Goal: Task Accomplishment & Management: Complete application form

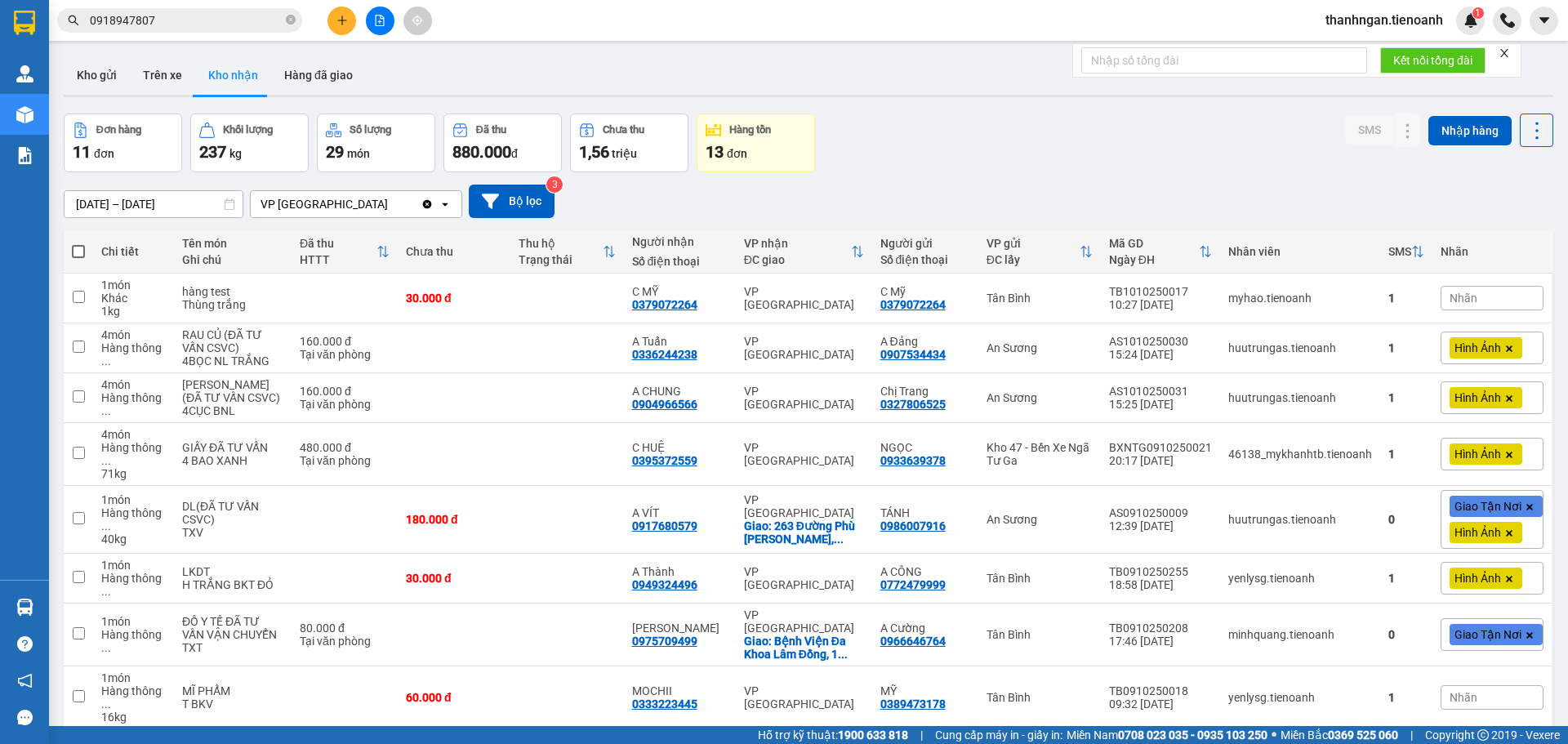
click at [289, 18] on icon "close-circle" at bounding box center [290, 19] width 10 height 10
click at [268, 17] on input "text" at bounding box center [187, 20] width 193 height 18
paste input "0905101220"
type input "0905101220"
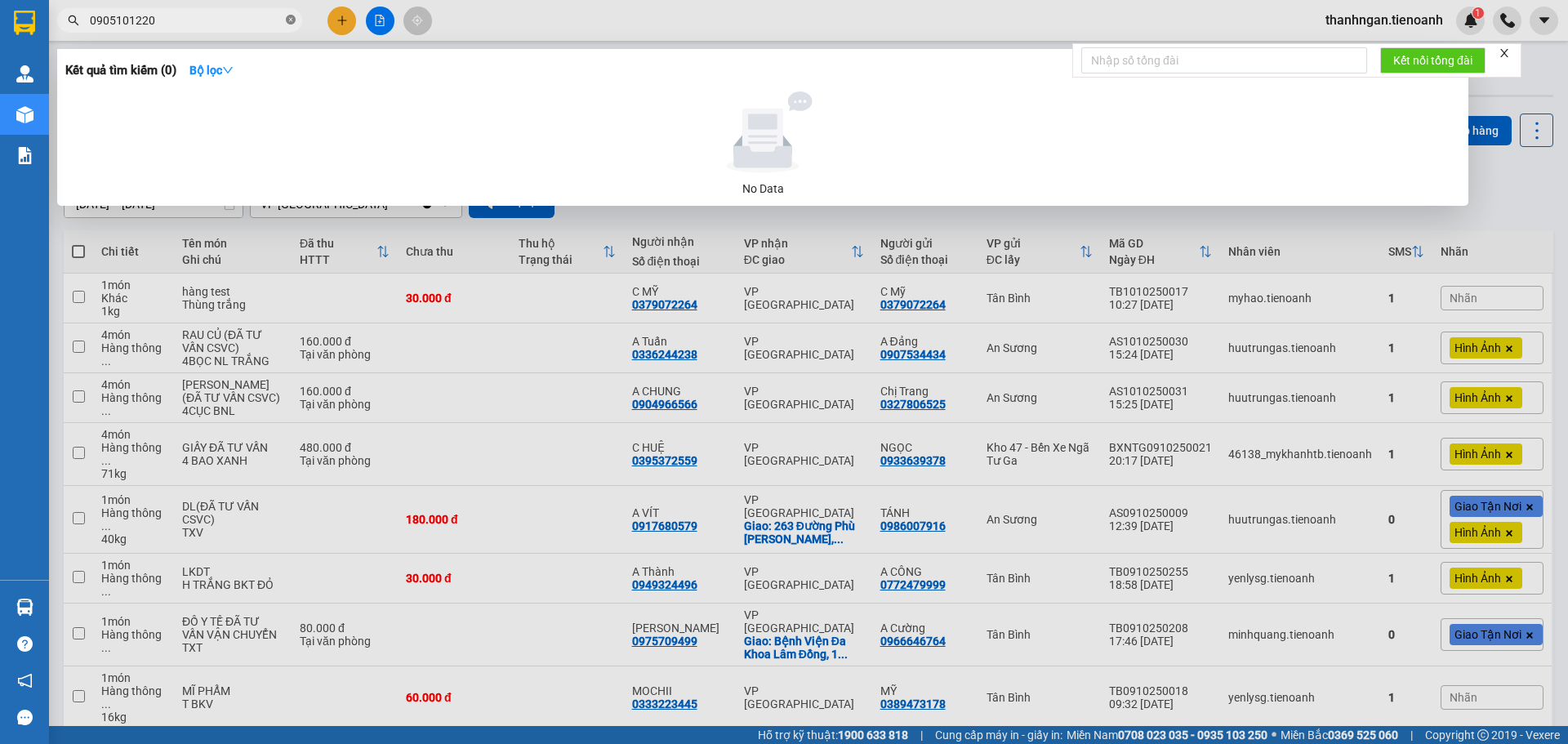
click at [294, 19] on icon "close-circle" at bounding box center [290, 19] width 10 height 10
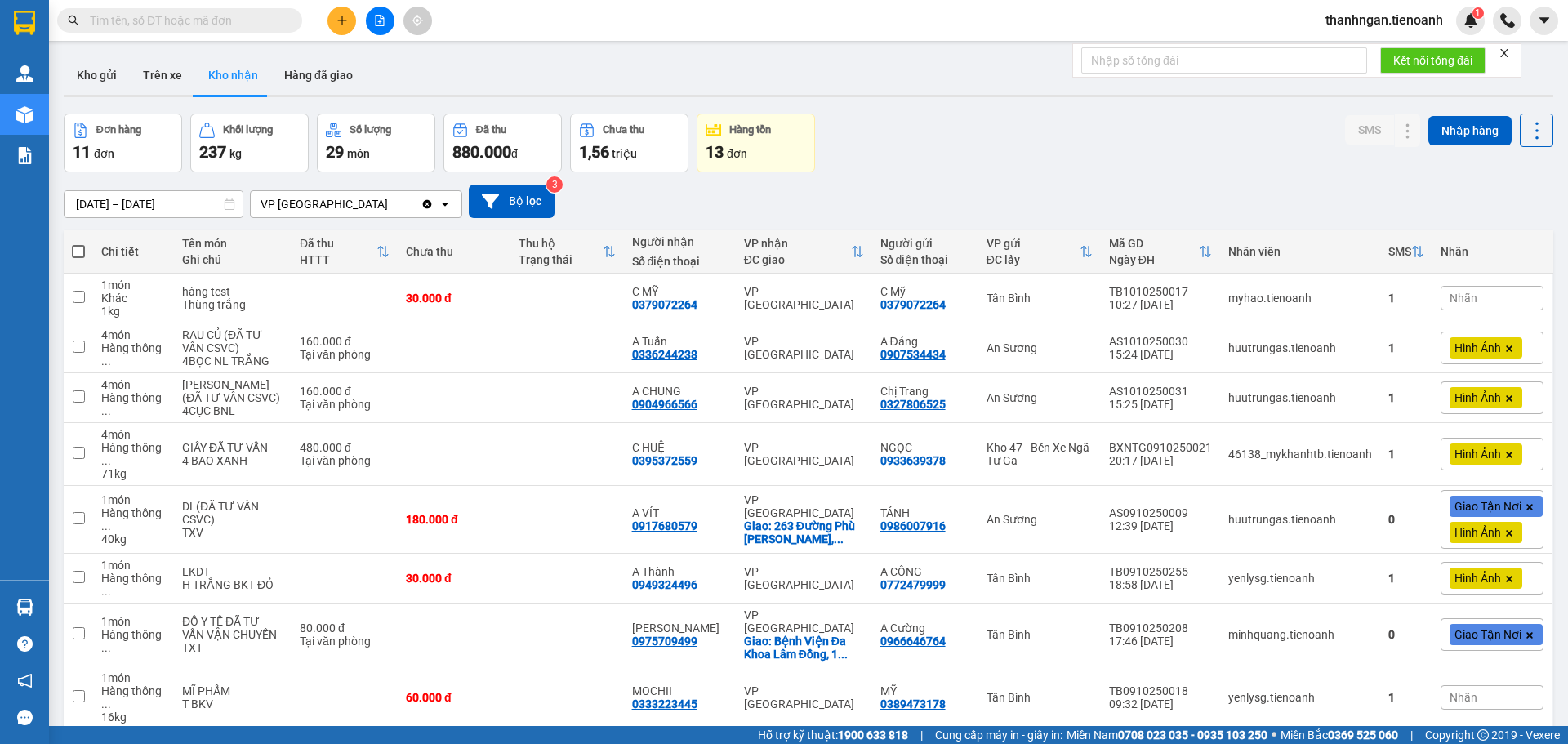
click at [251, 17] on input "text" at bounding box center [187, 20] width 193 height 18
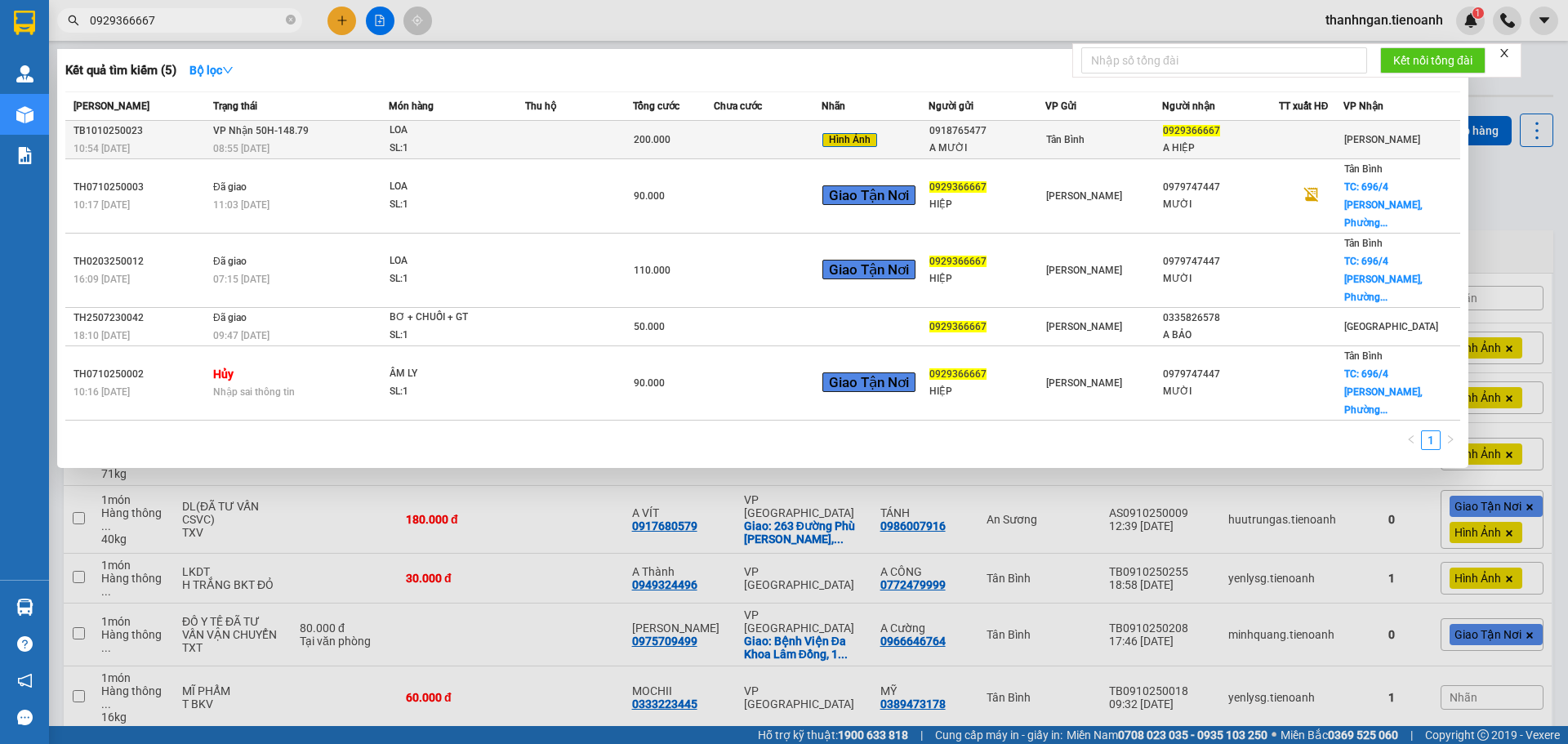
type input "0929366667"
click at [775, 136] on td at bounding box center [767, 141] width 108 height 39
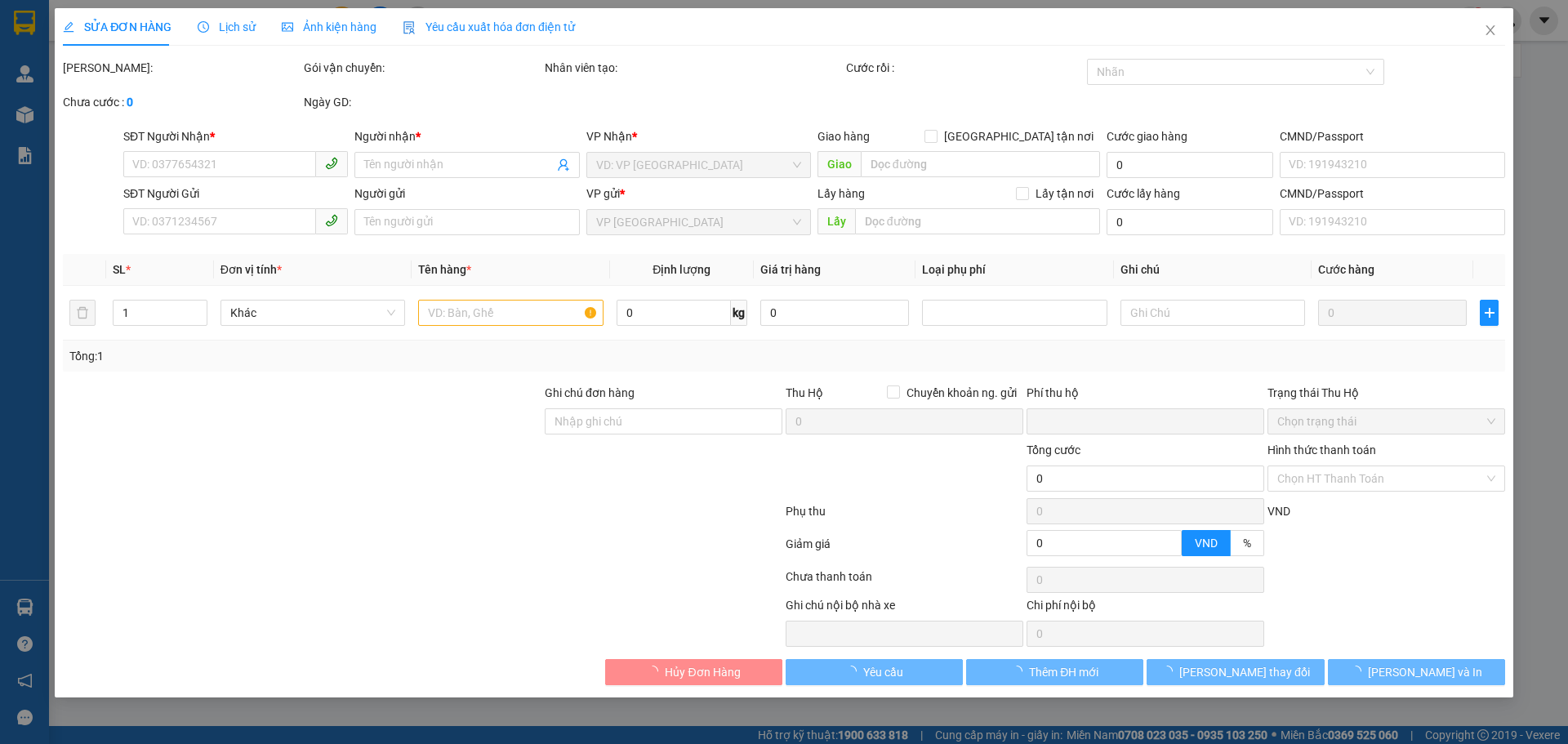
click at [231, 28] on span "Lịch sử" at bounding box center [226, 27] width 58 height 13
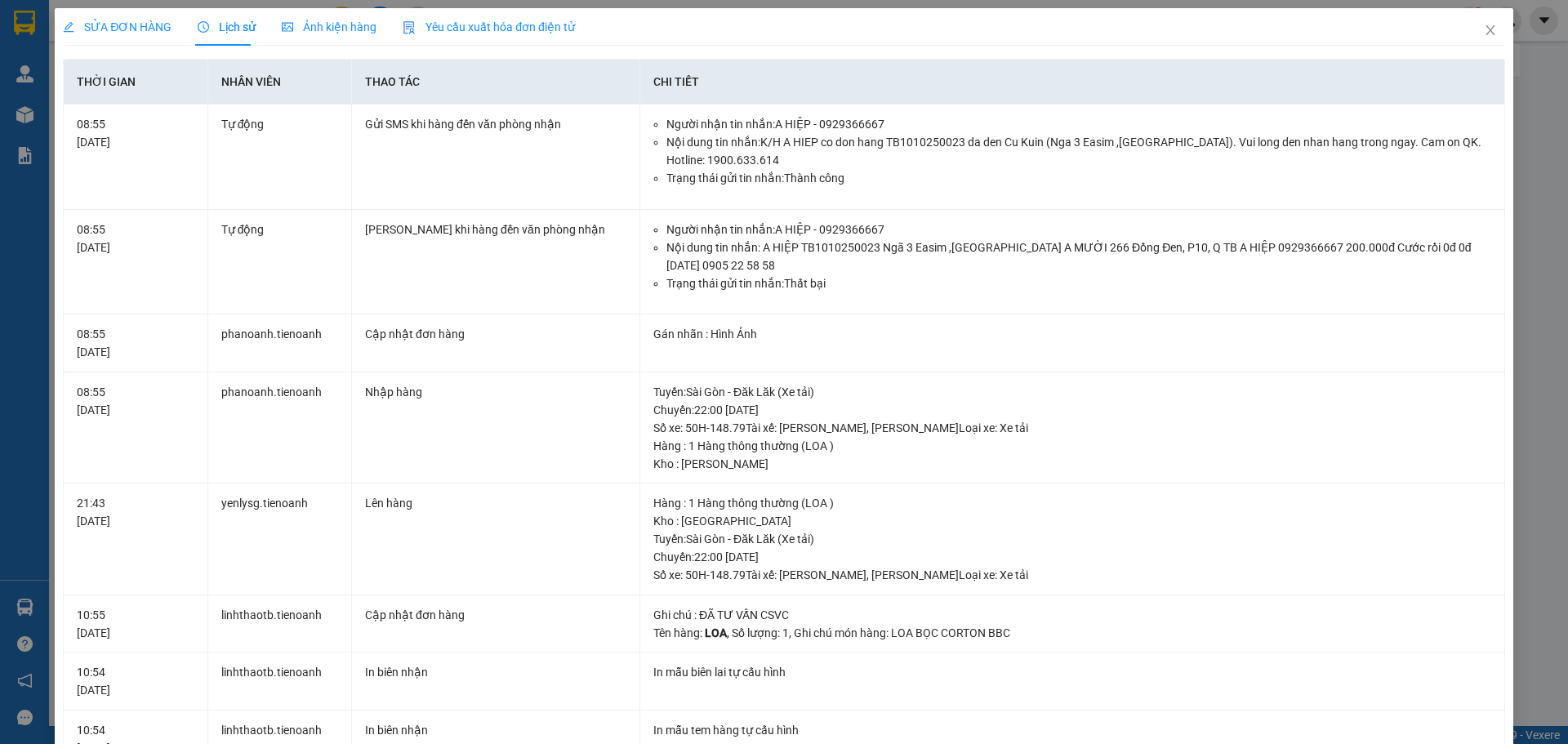
click at [150, 25] on span "SỬA ĐƠN HÀNG" at bounding box center [117, 27] width 108 height 13
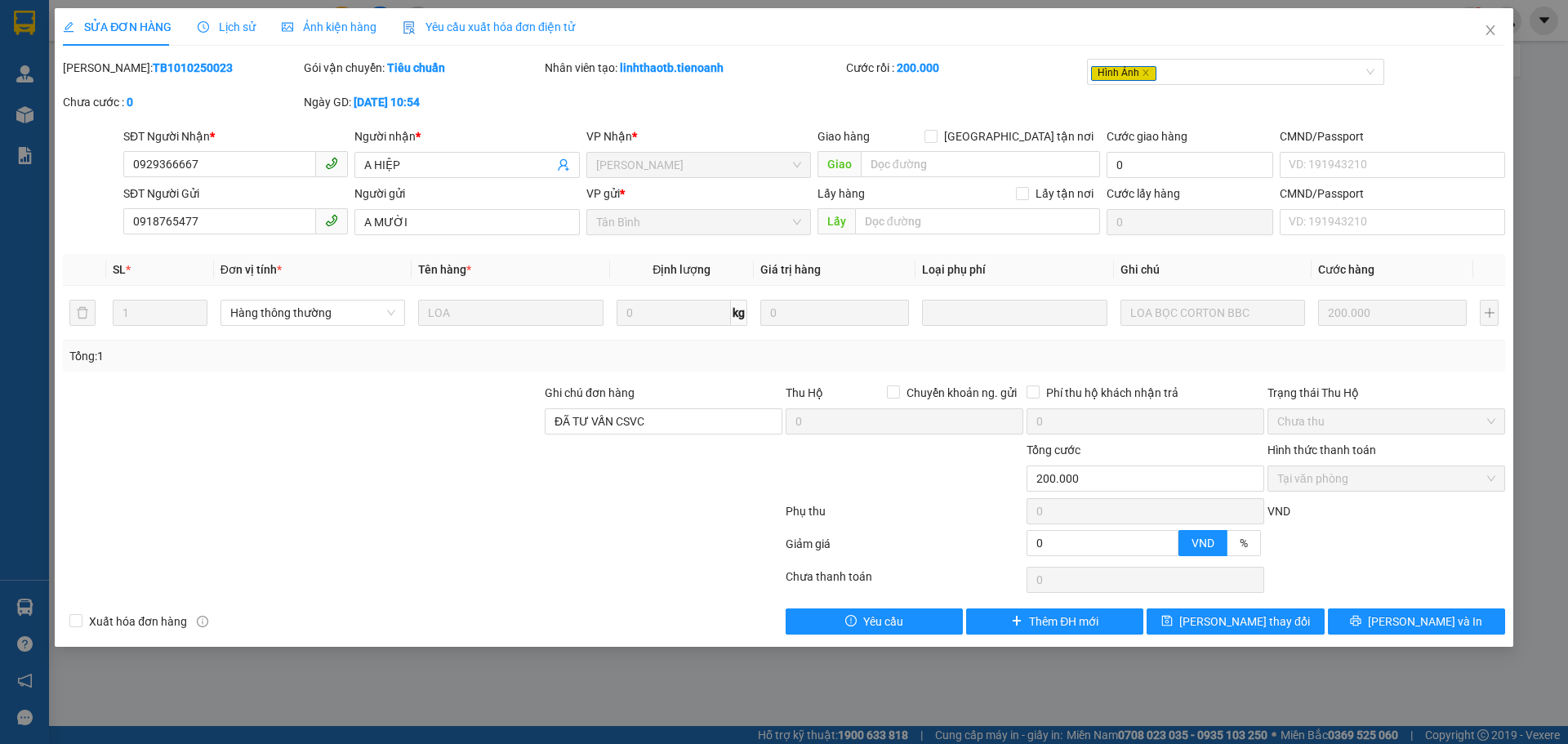
click at [245, 24] on span "Lịch sử" at bounding box center [226, 27] width 58 height 13
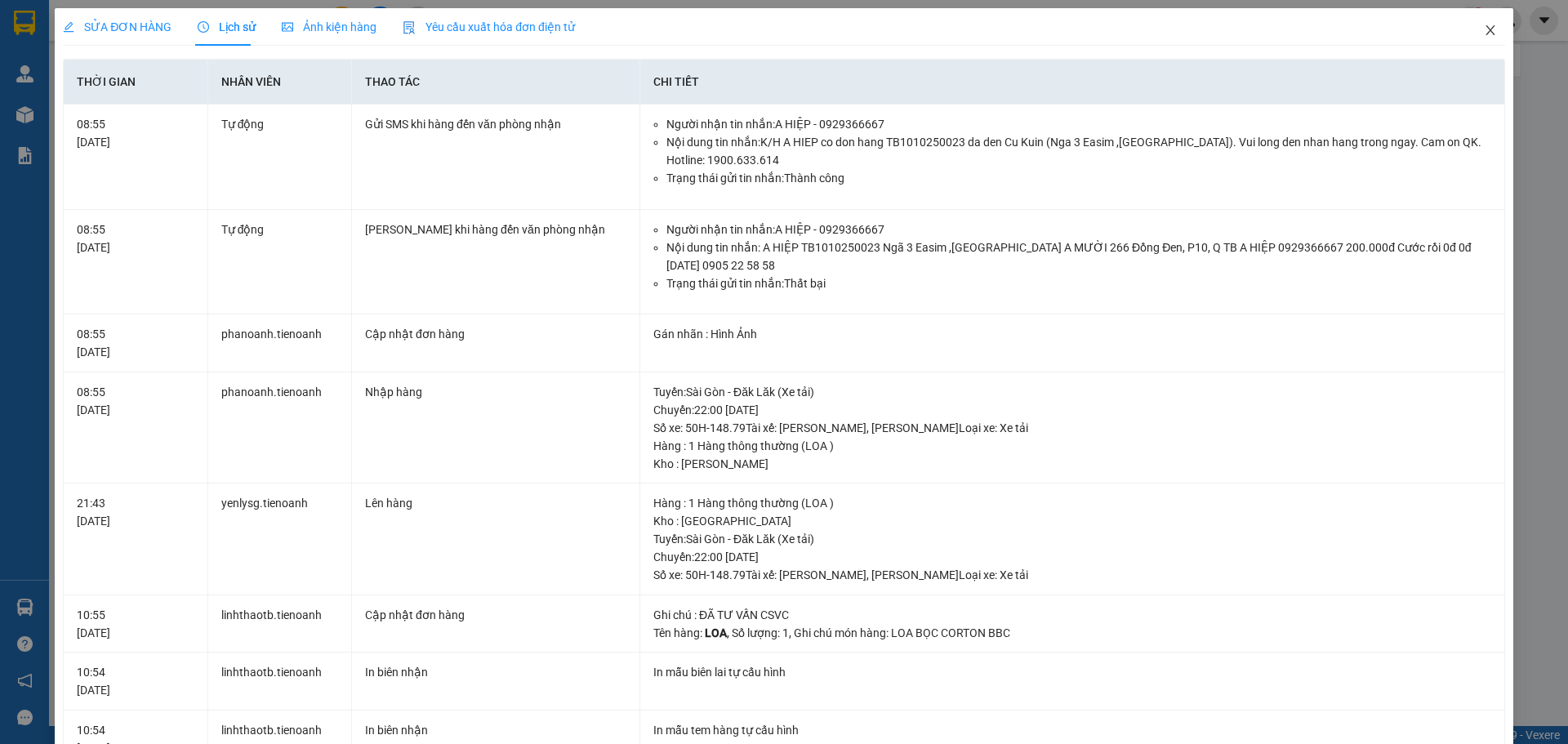
click at [1484, 31] on icon "close" at bounding box center [1491, 30] width 13 height 13
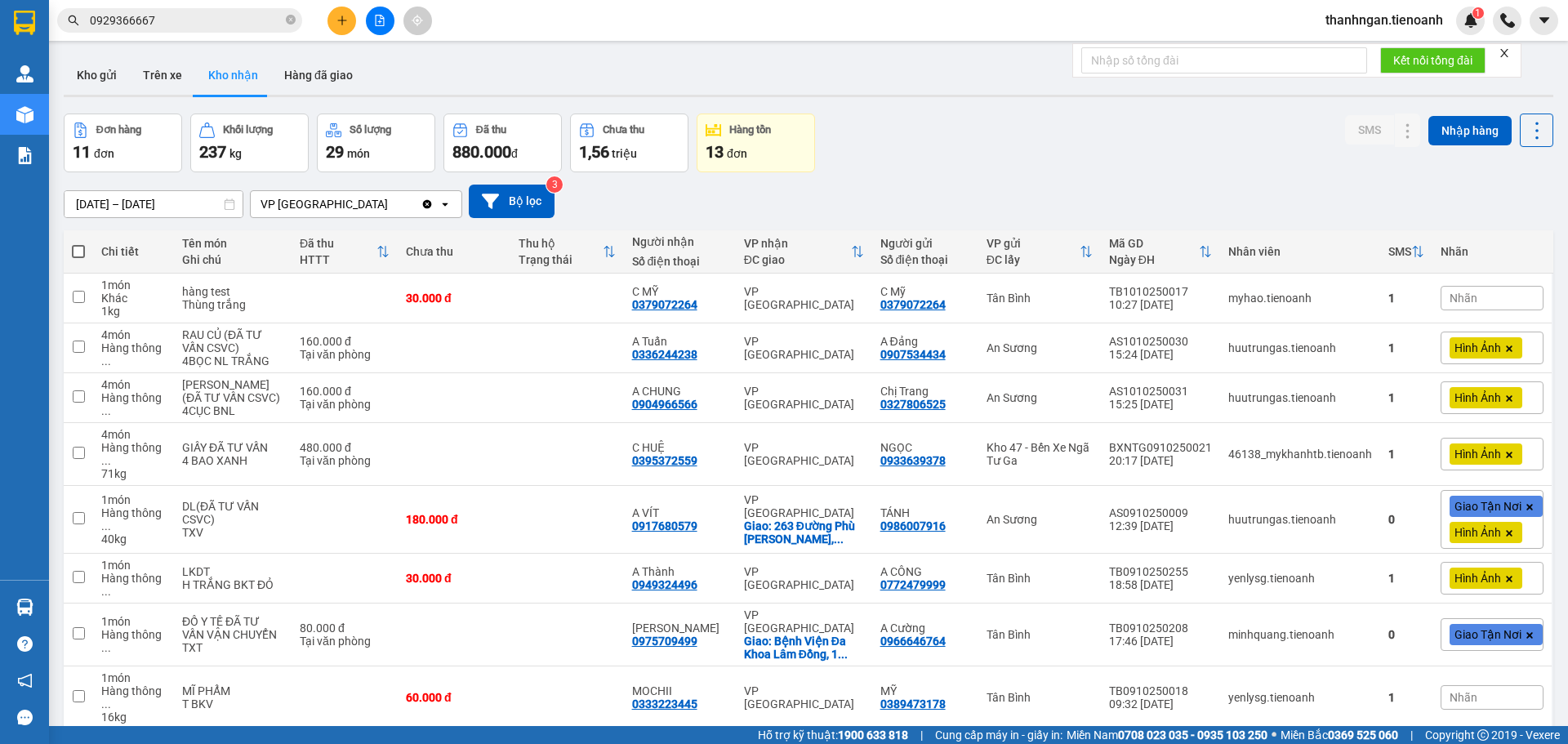
click at [230, 17] on input "0929366667" at bounding box center [187, 20] width 193 height 18
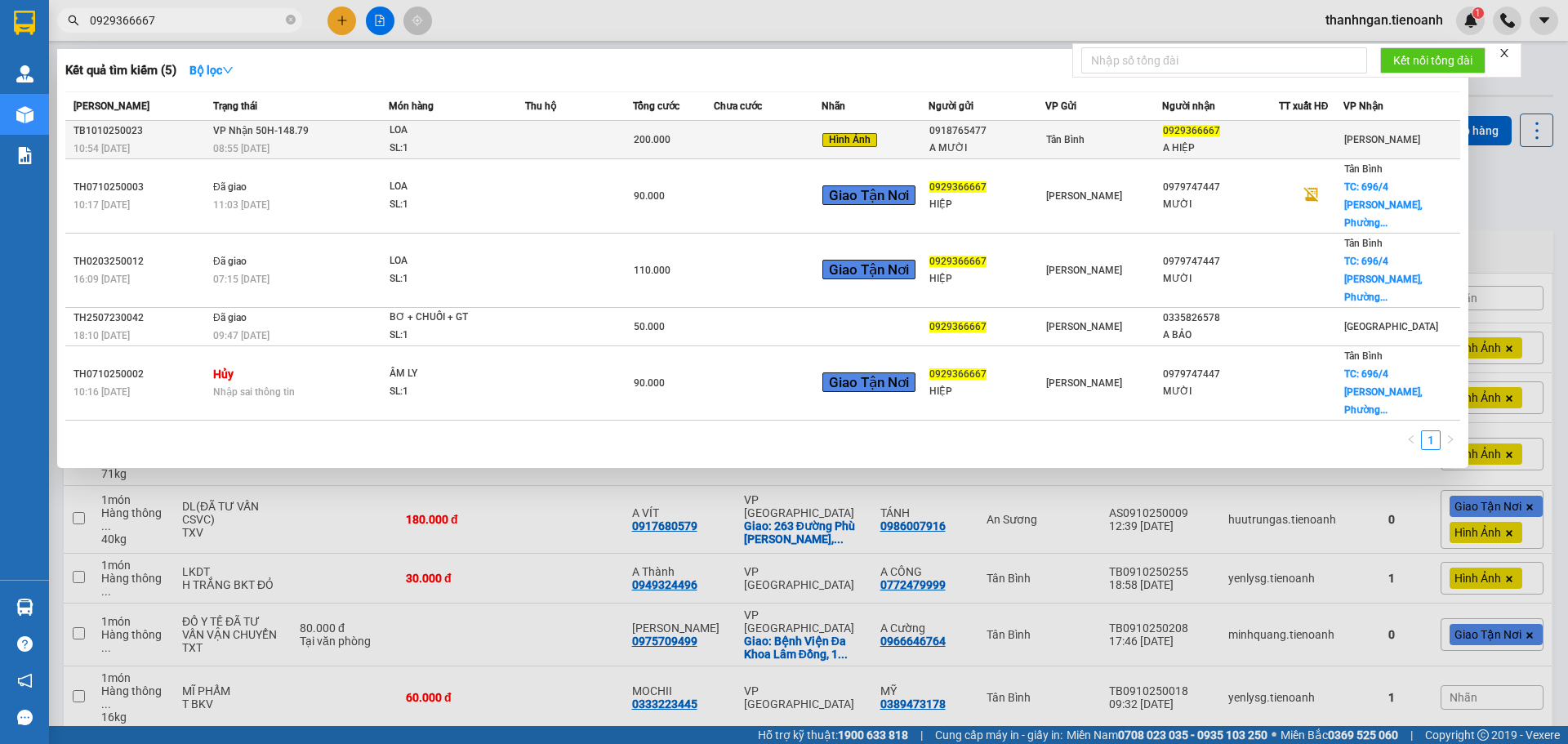
click at [520, 143] on span "LOA SL: 1" at bounding box center [457, 139] width 135 height 35
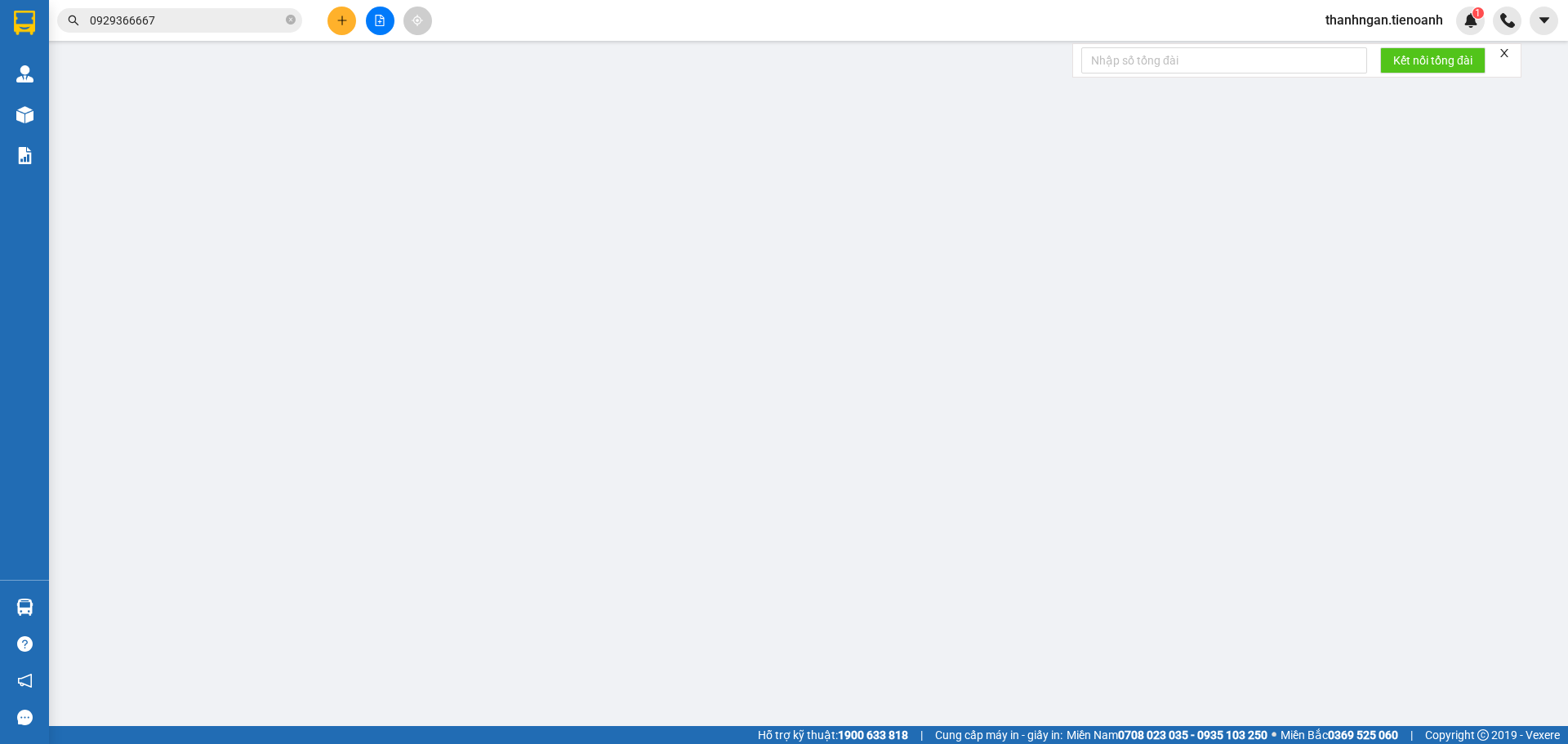
type input "0929366667"
type input "A HIỆP"
type input "0918765477"
type input "A MƯỜI"
type input "ĐÃ TƯ VẤN CSVC"
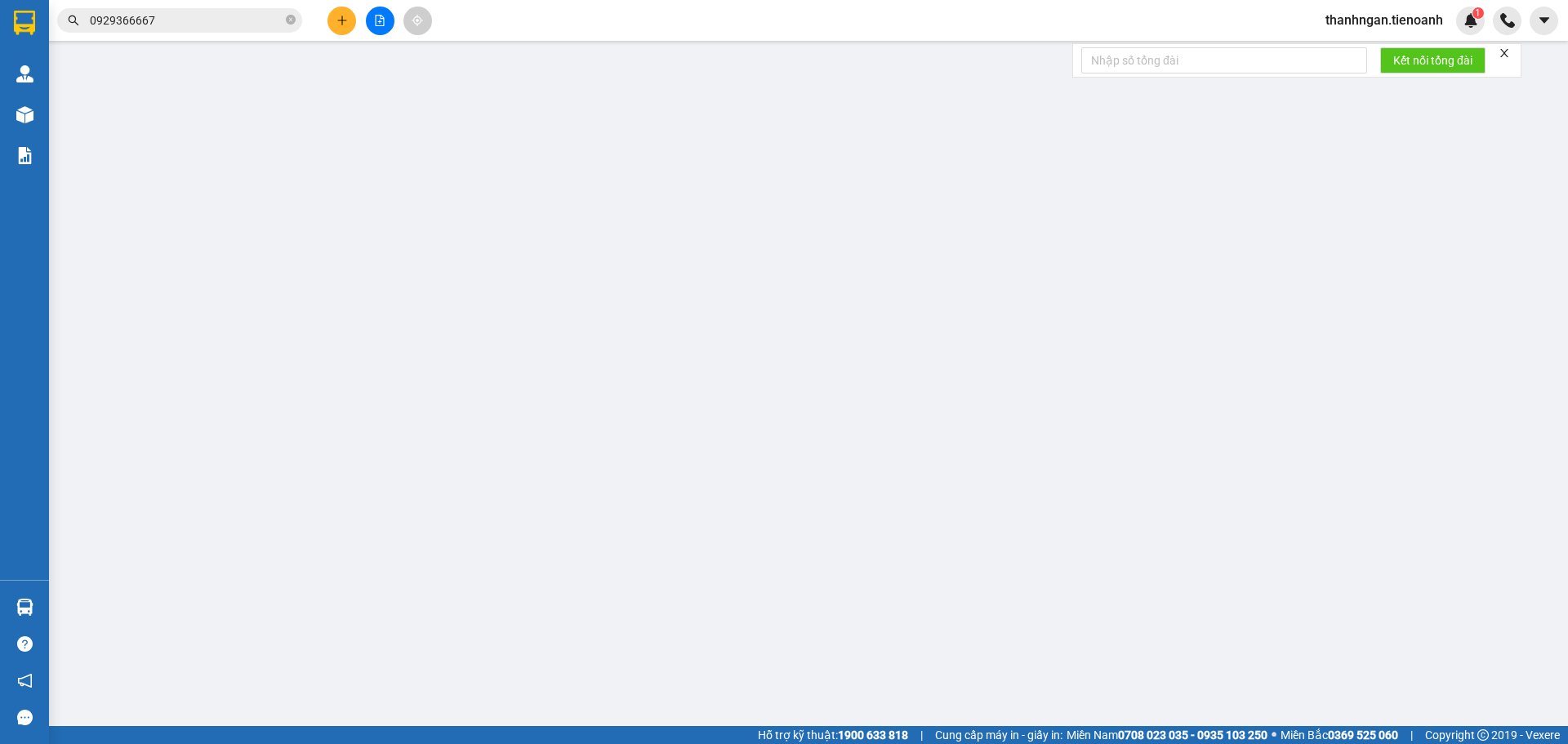
type input "0"
type input "200.000"
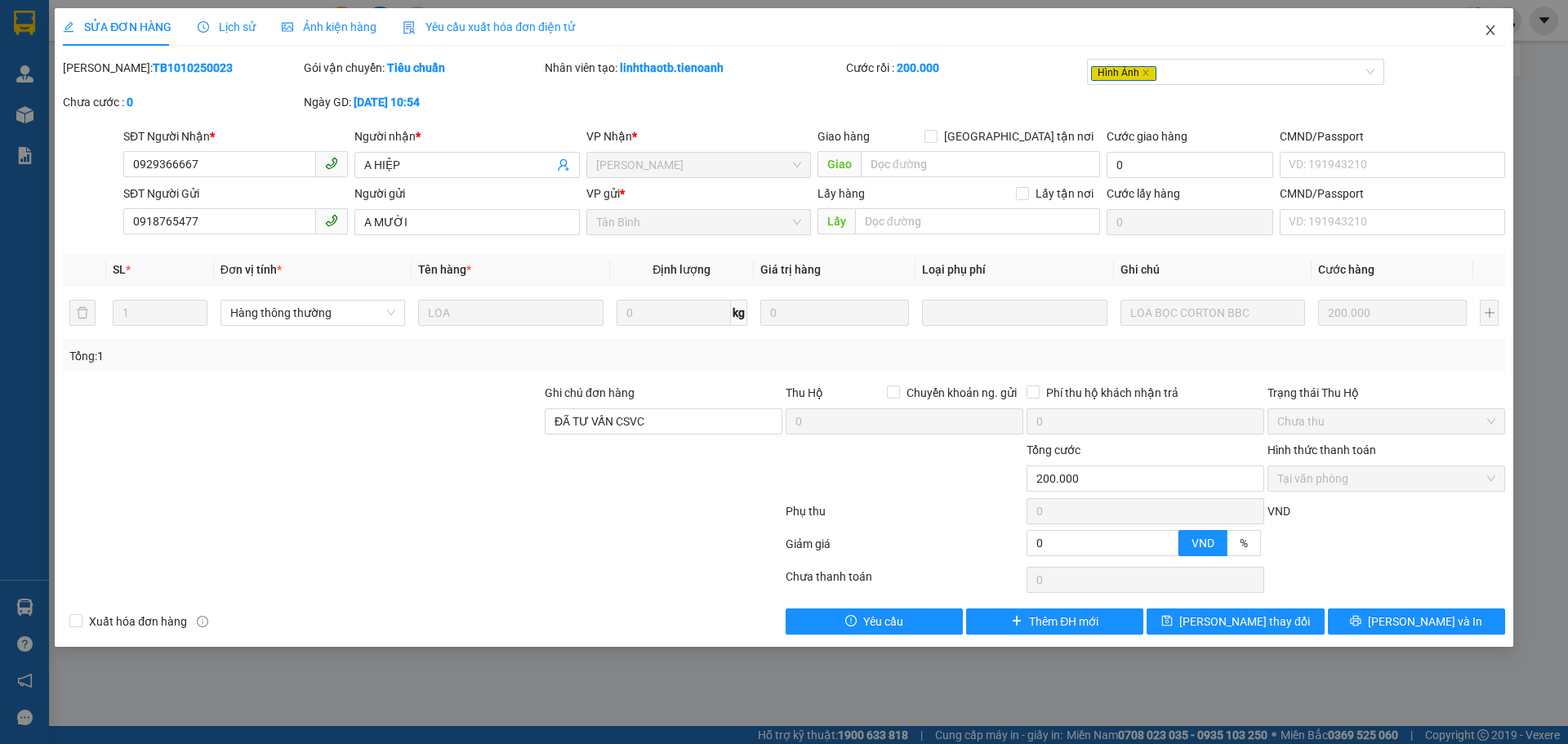
click at [1491, 32] on icon "close" at bounding box center [1490, 30] width 9 height 10
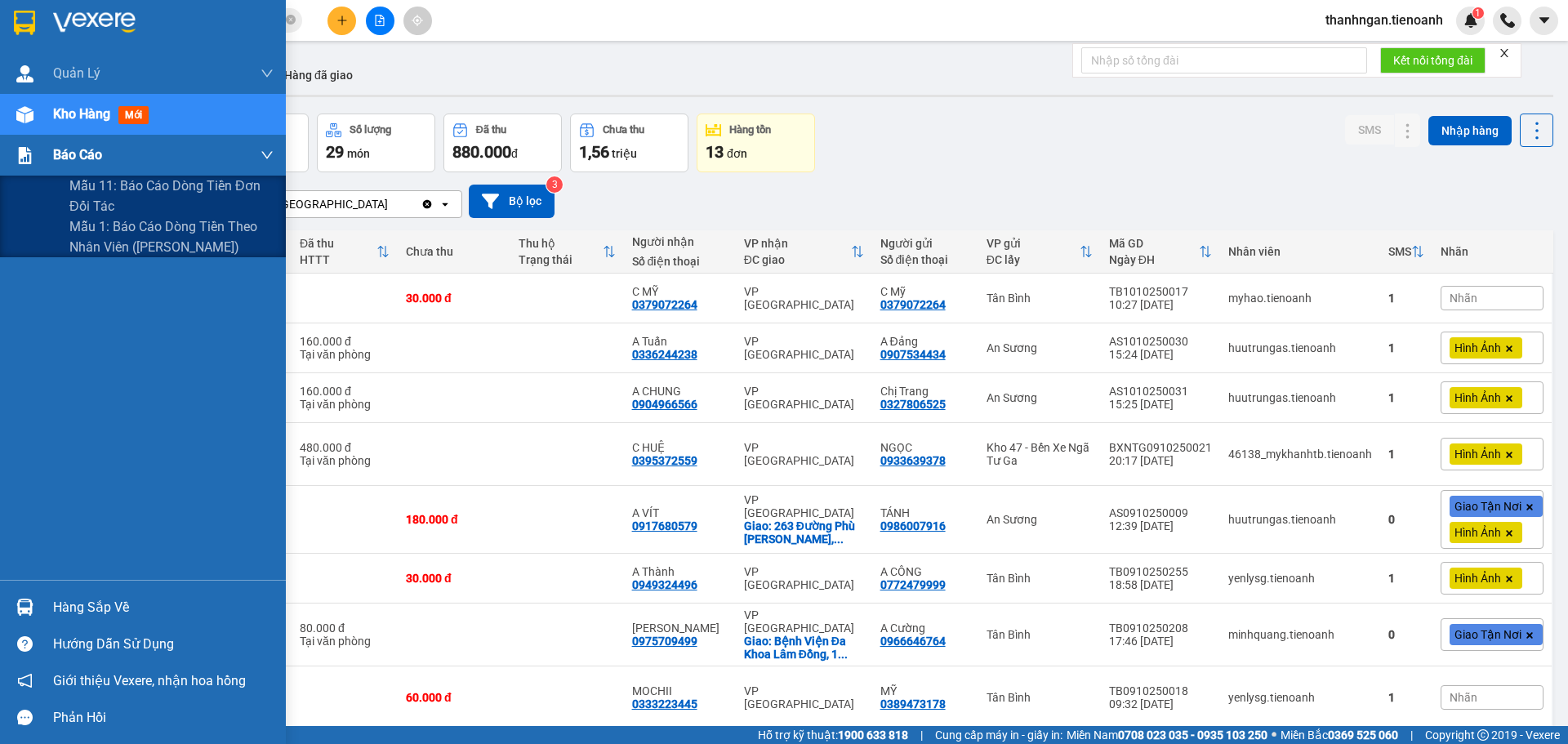
click at [26, 145] on div at bounding box center [25, 155] width 28 height 28
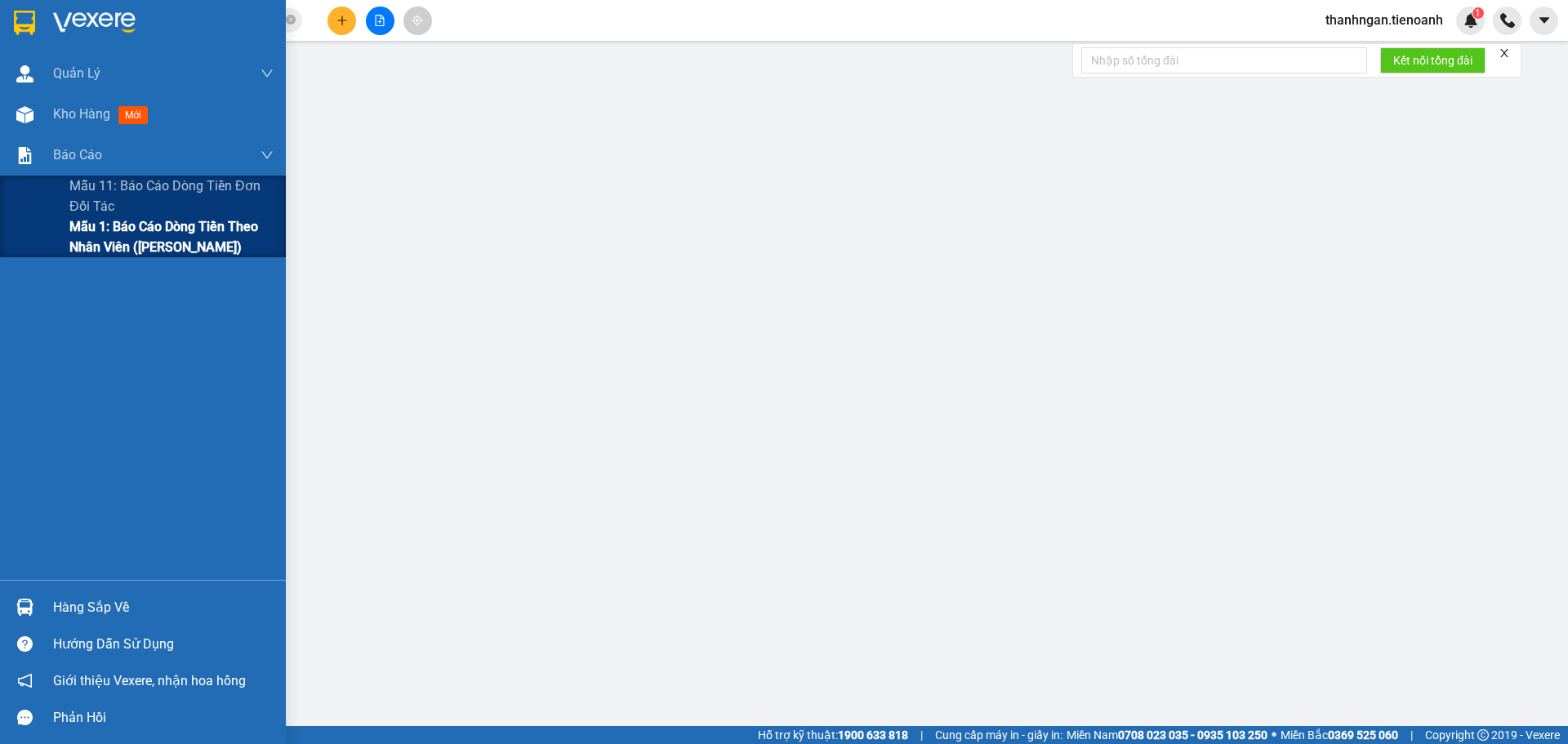
click at [107, 233] on span "Mẫu 1: Báo cáo dòng tiền theo nhân viên ([PERSON_NAME])" at bounding box center [172, 236] width 204 height 40
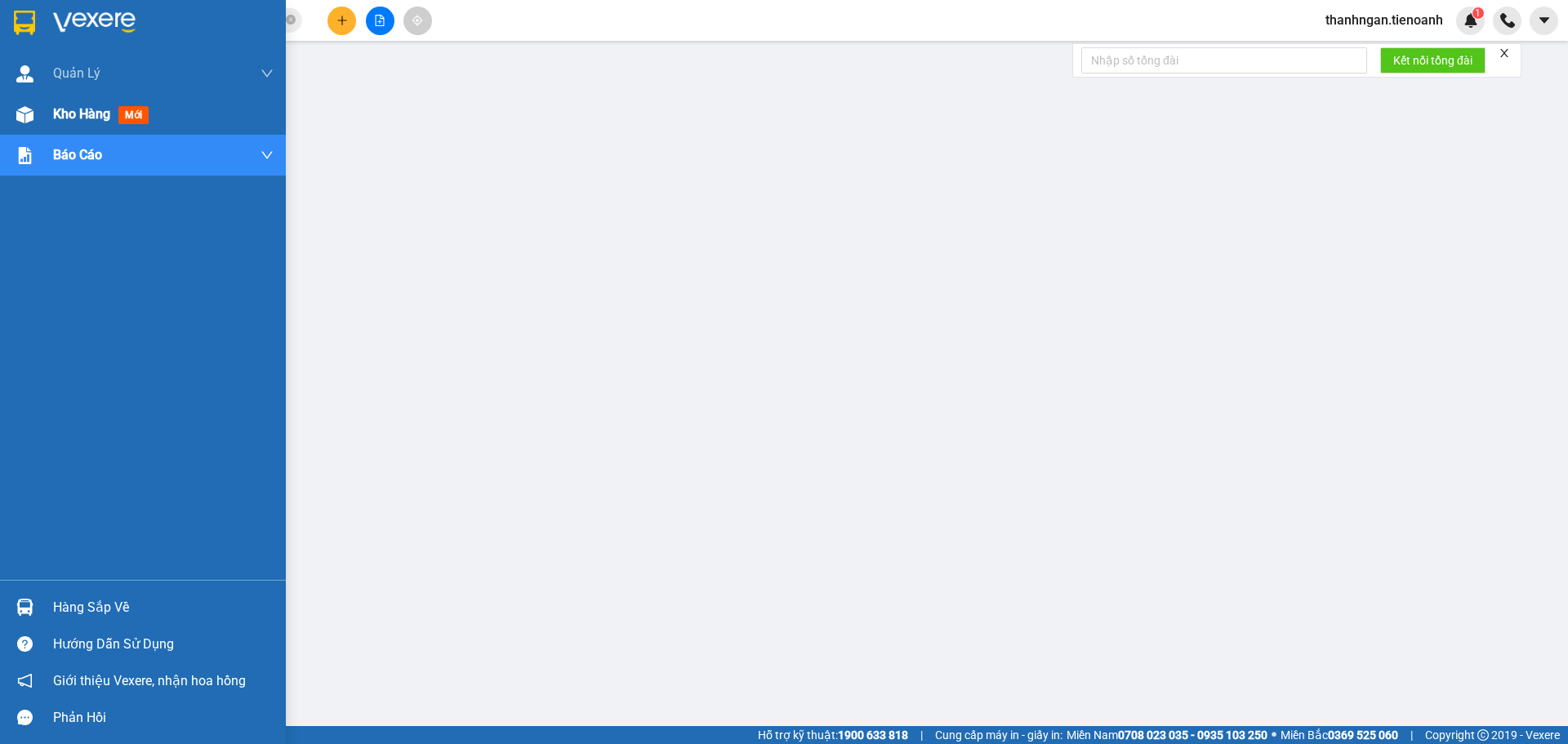
drag, startPoint x: 48, startPoint y: 115, endPoint x: 114, endPoint y: 131, distance: 67.9
click at [54, 110] on div "Kho hàng mới" at bounding box center [142, 114] width 286 height 40
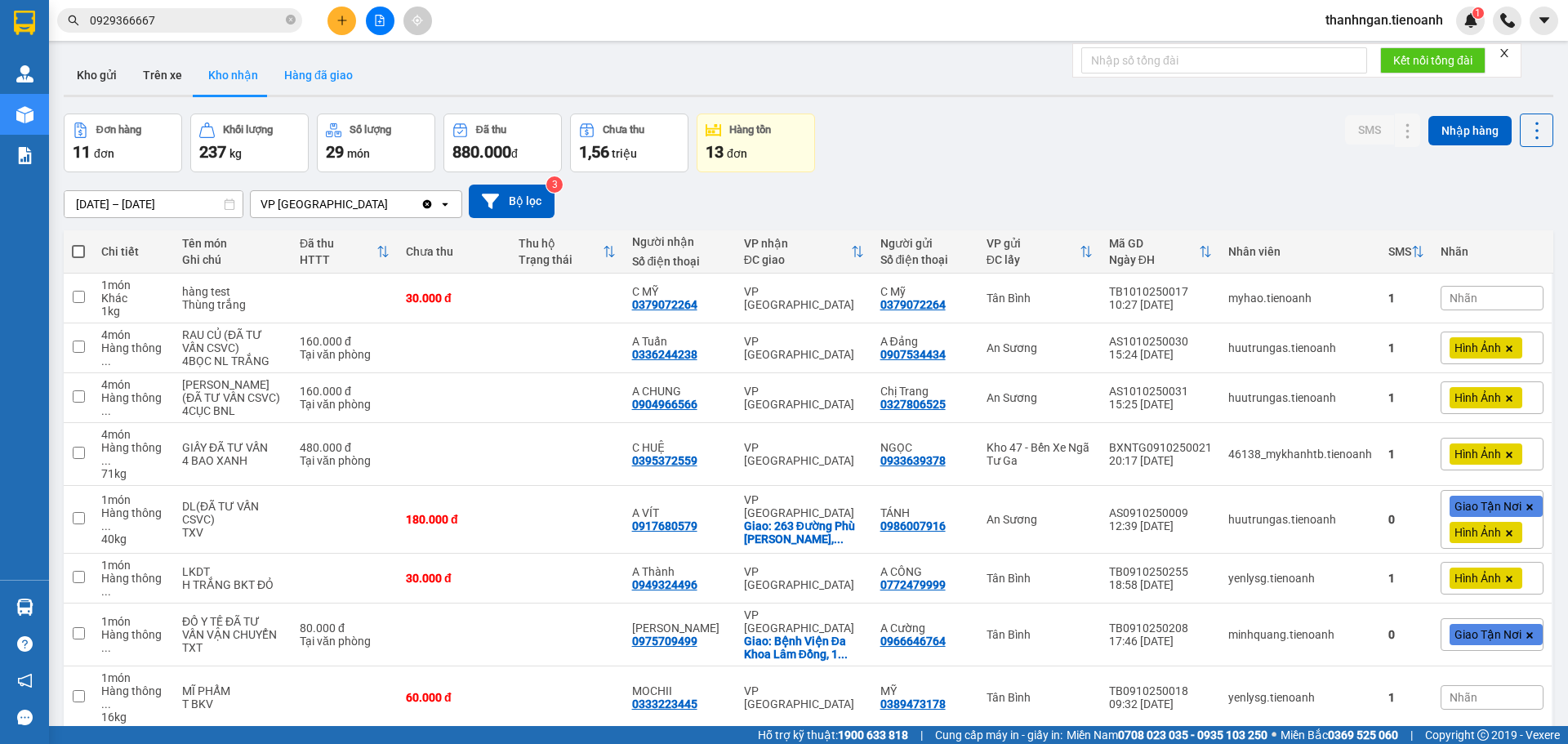
click at [310, 79] on button "Hàng đã giao" at bounding box center [318, 74] width 95 height 39
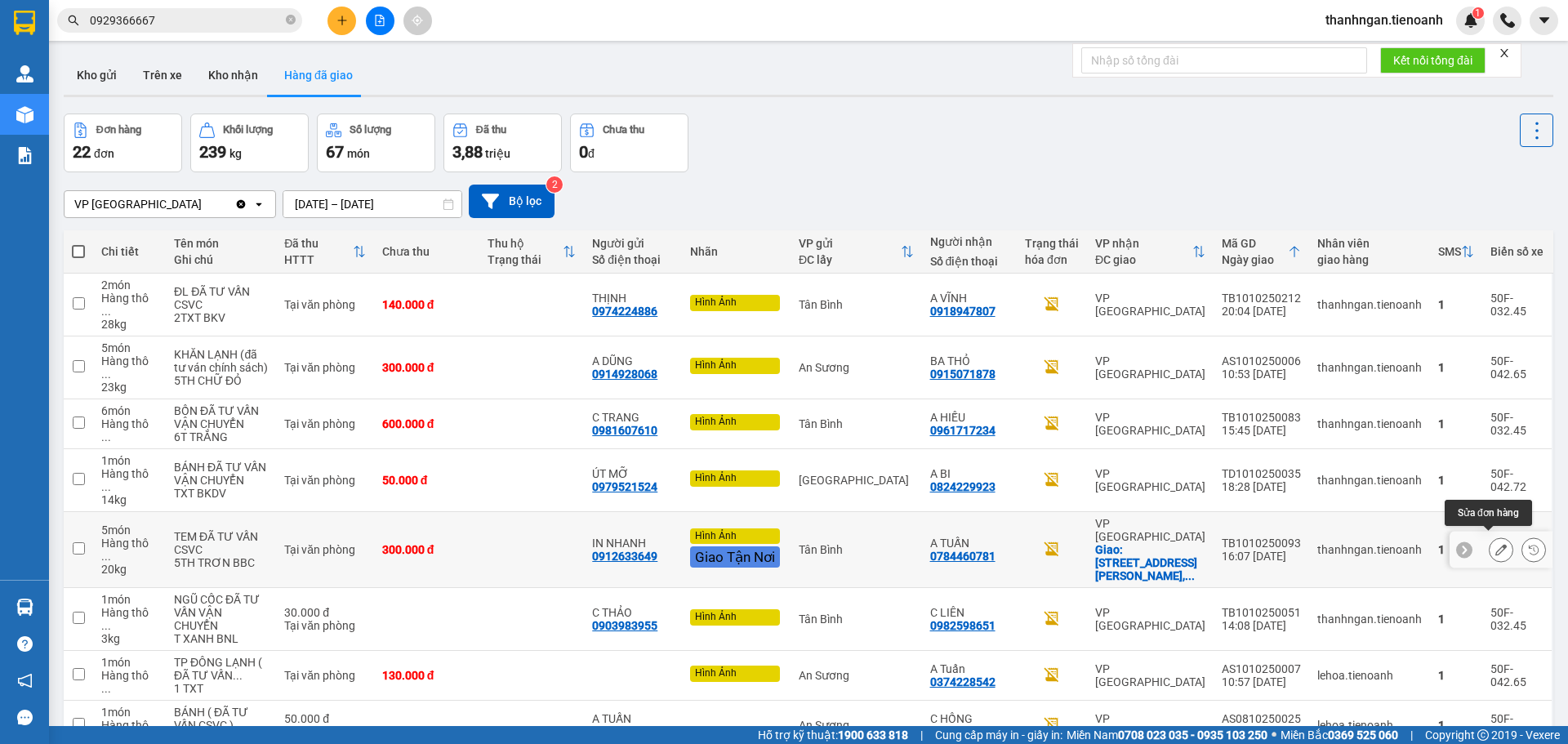
click at [1495, 544] on icon at bounding box center [1501, 549] width 11 height 11
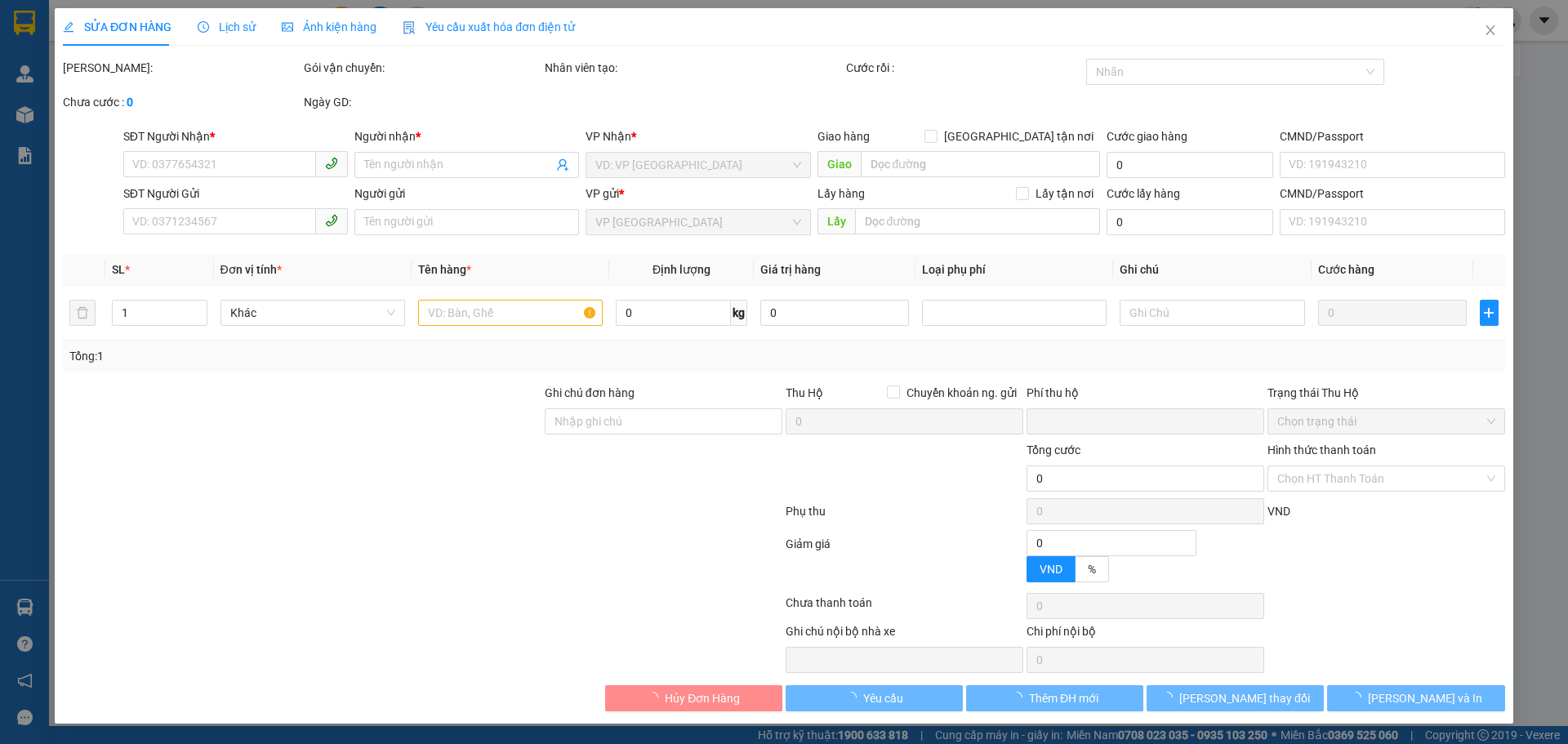
type input "0784460781"
type input "A TUẤN"
checkbox input "true"
type input "19 [PERSON_NAME], Phường 4, [GEOGRAPHIC_DATA], [GEOGRAPHIC_DATA]"
type input "50.000"
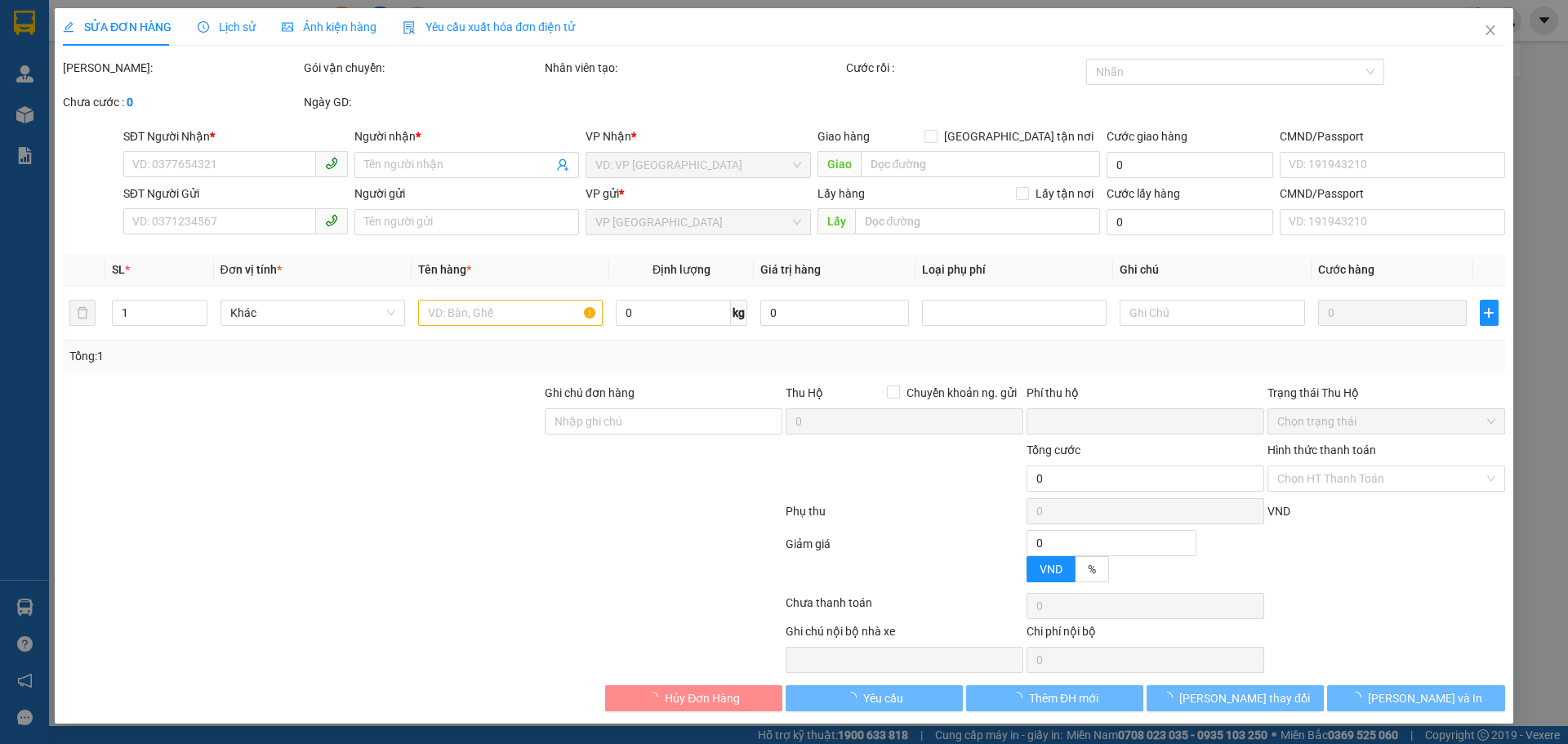
type input "0912633649"
type input "IN NHANH"
type input "19 [PERSON_NAME], Trung Tâm Xúc Tiến Đầu Tư"
type input "0"
type input "300.000"
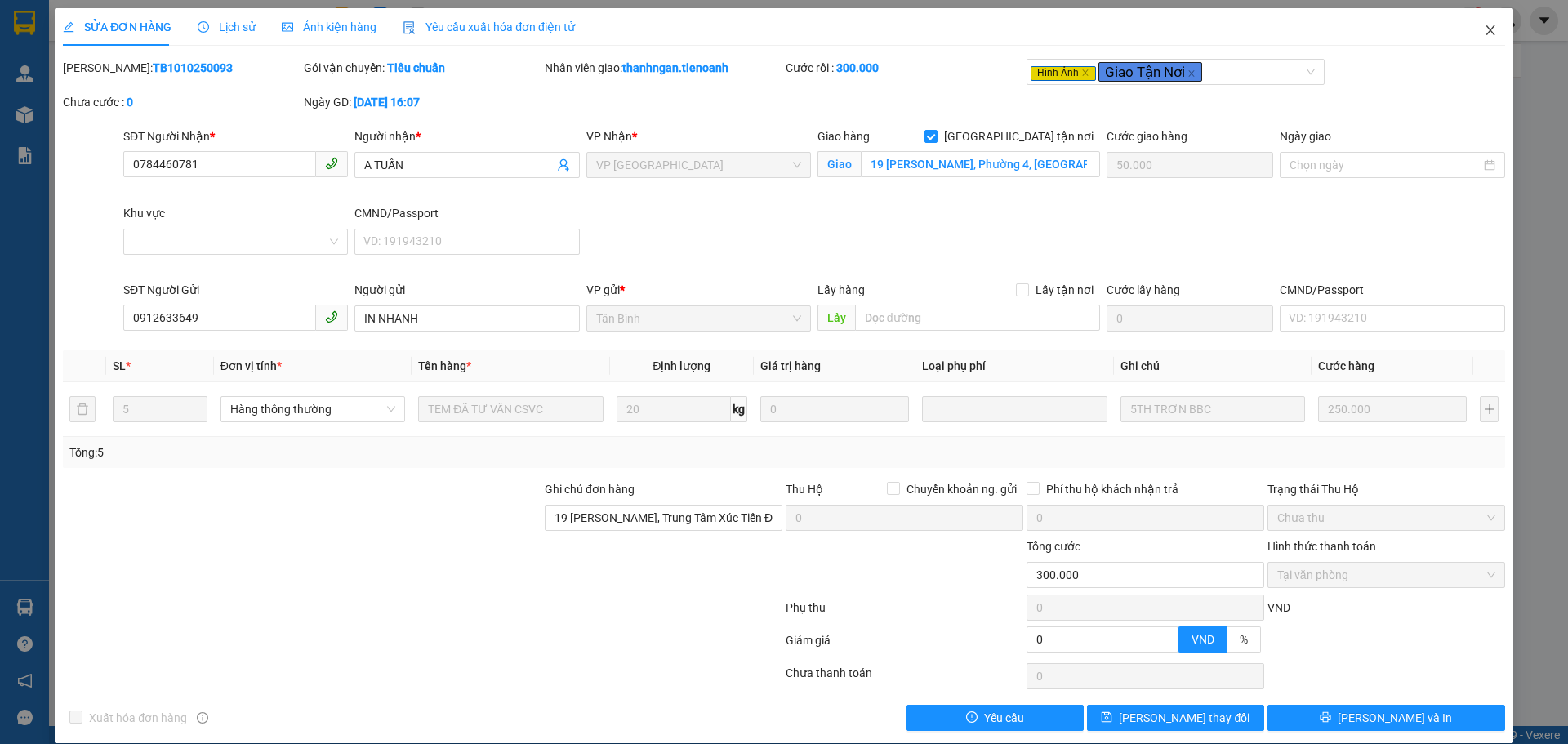
click at [1484, 28] on icon "close" at bounding box center [1491, 30] width 13 height 13
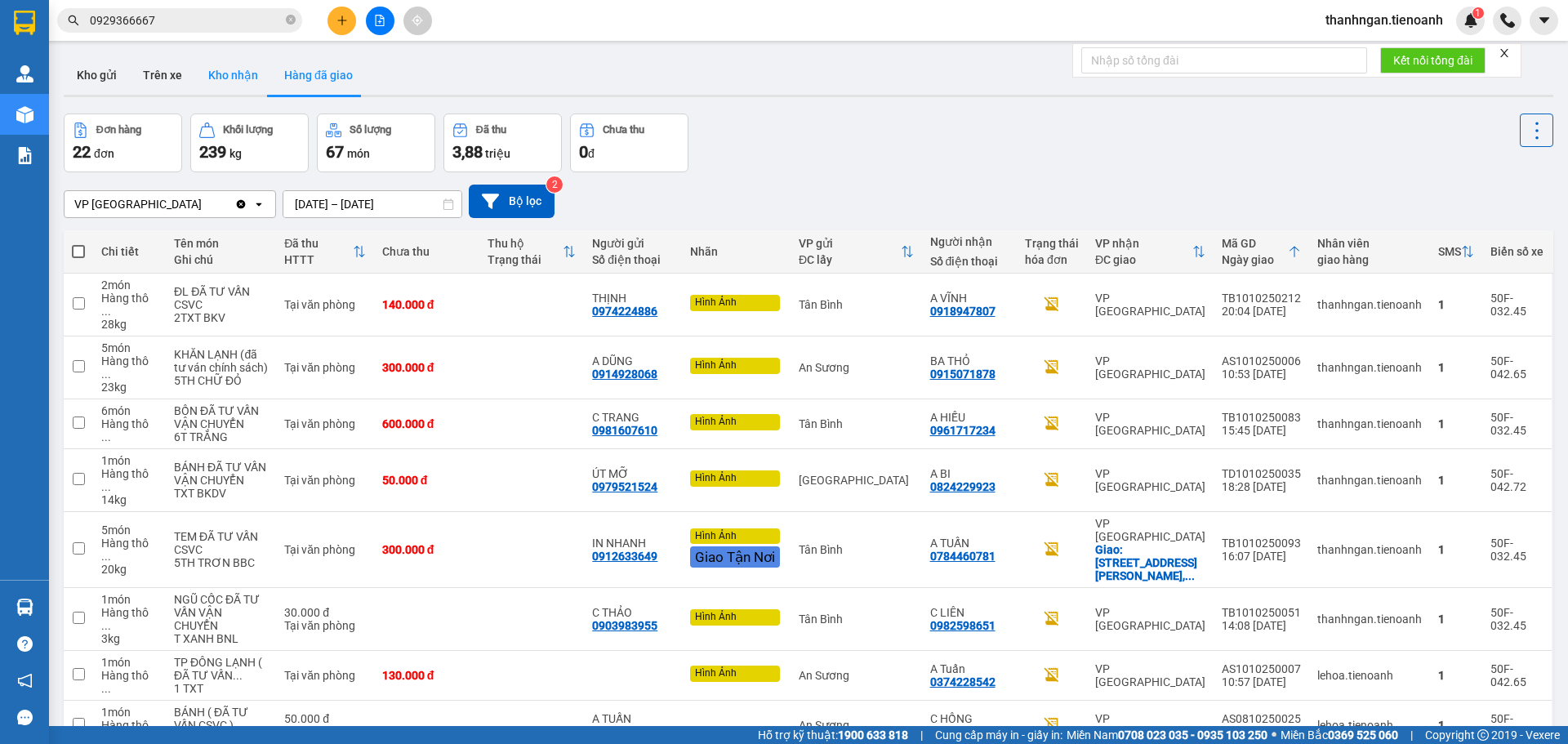
click at [249, 72] on button "Kho nhận" at bounding box center [233, 74] width 76 height 39
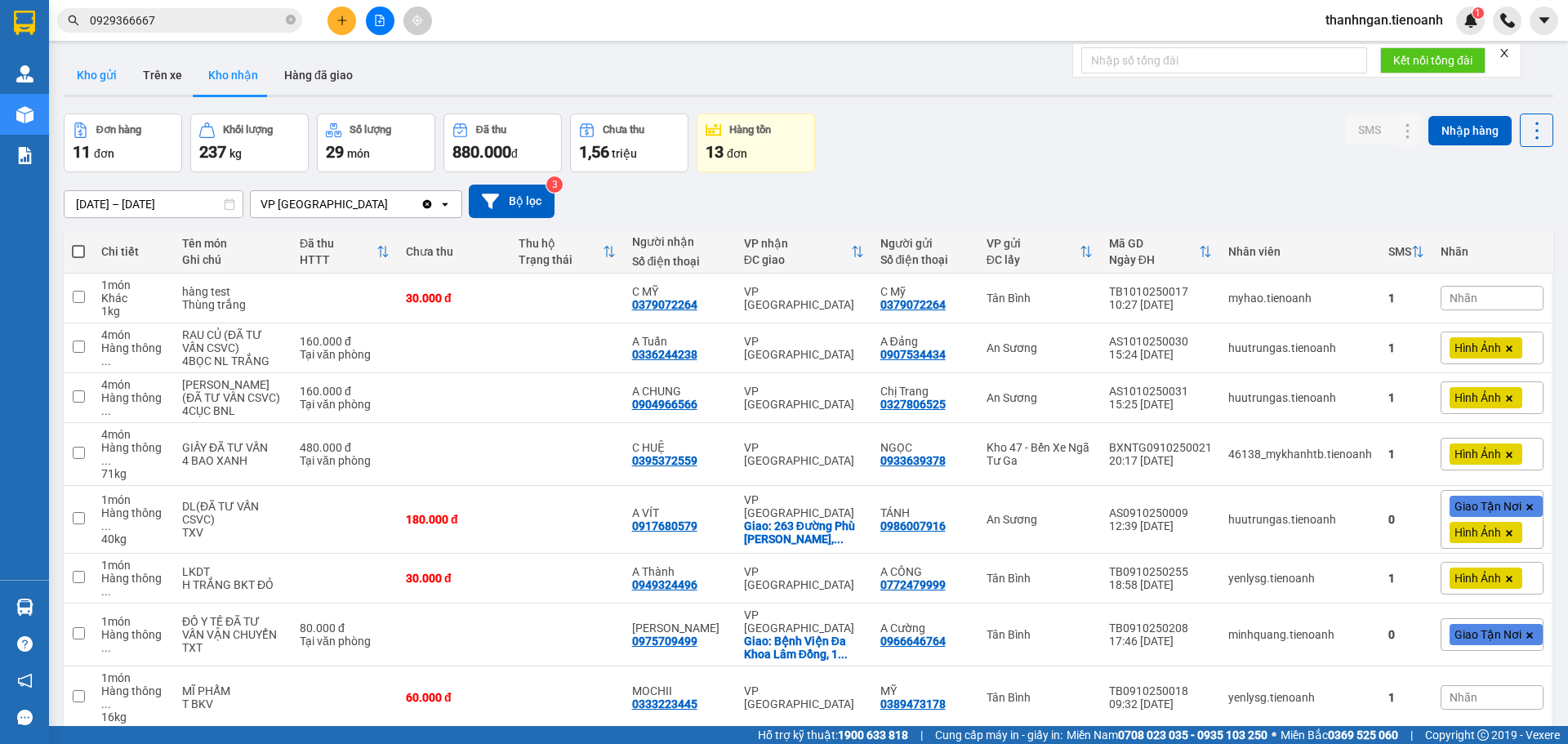
click at [111, 70] on button "Kho gửi" at bounding box center [97, 74] width 66 height 39
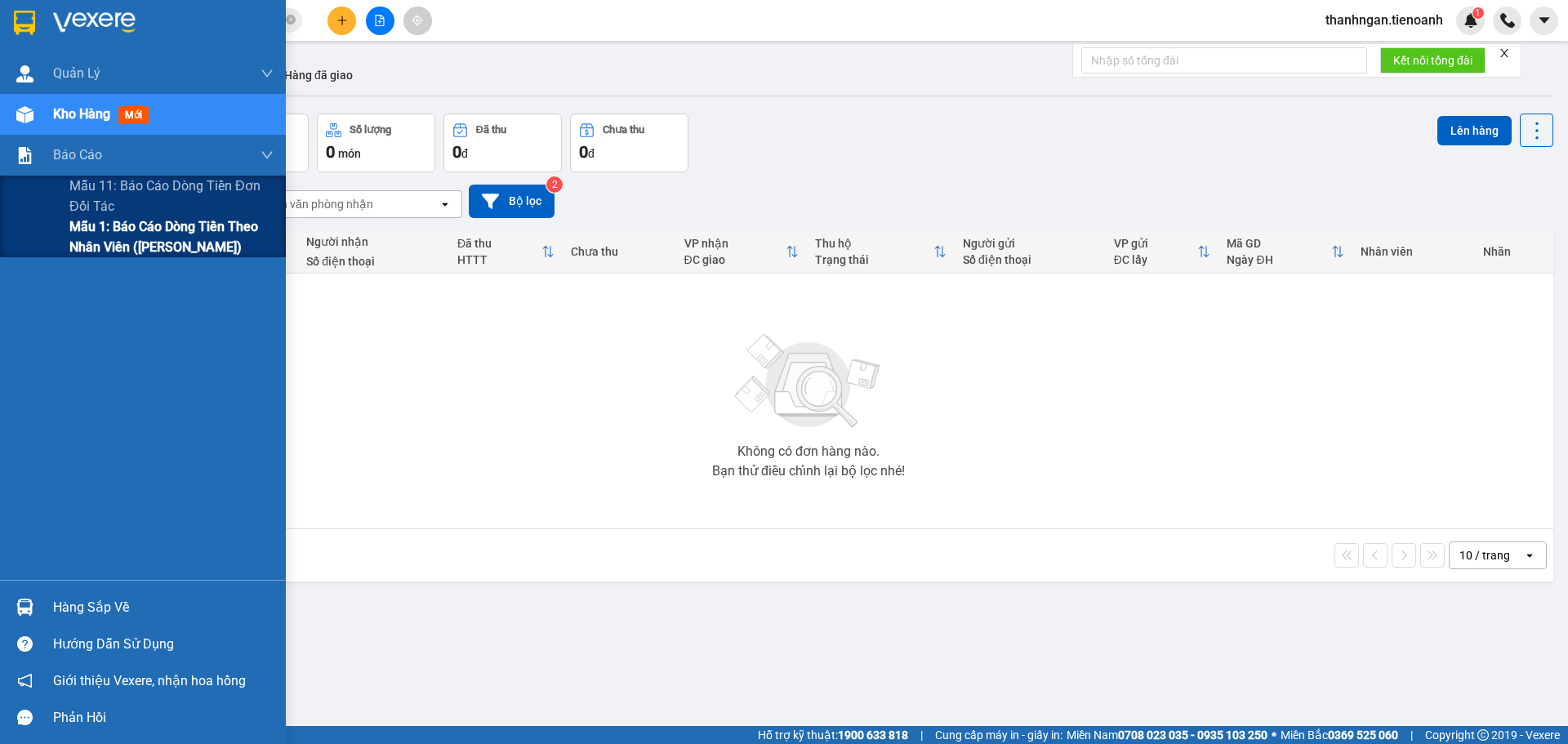
click at [96, 233] on span "Mẫu 1: Báo cáo dòng tiền theo nhân viên ([PERSON_NAME])" at bounding box center [172, 236] width 204 height 40
